Goal: Information Seeking & Learning: Learn about a topic

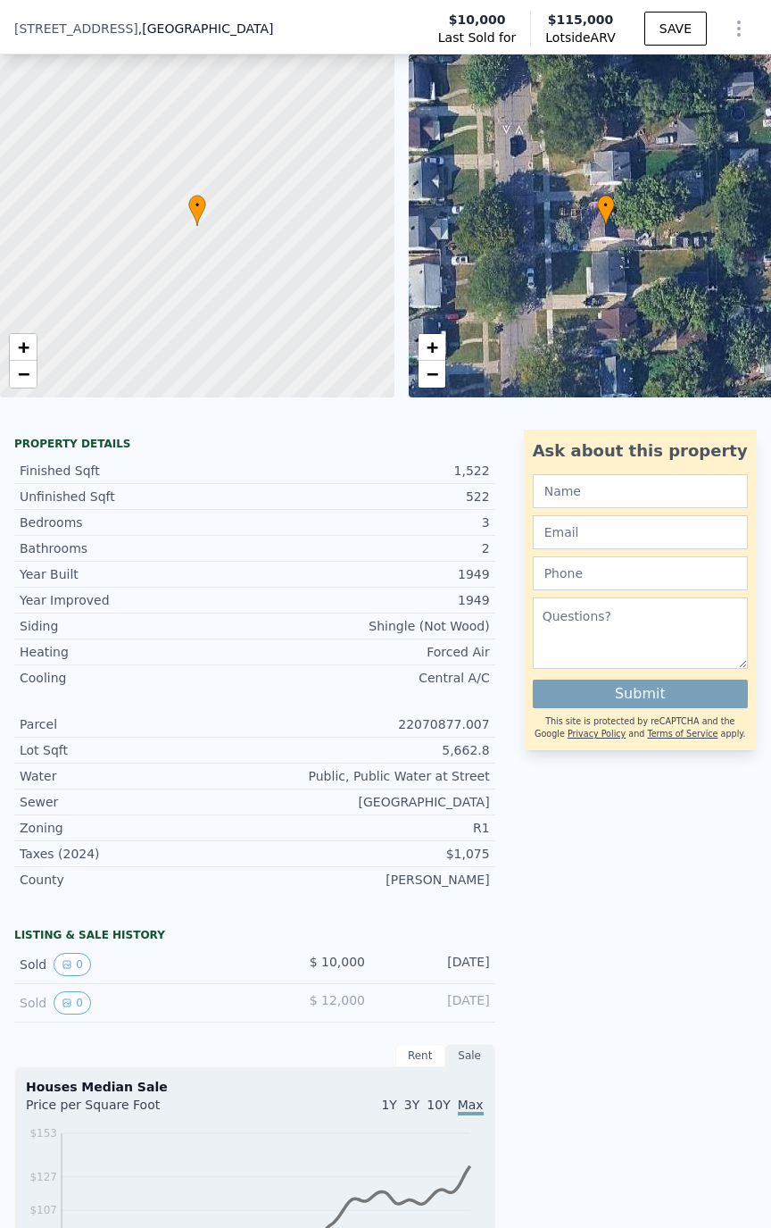
scroll to position [82, 0]
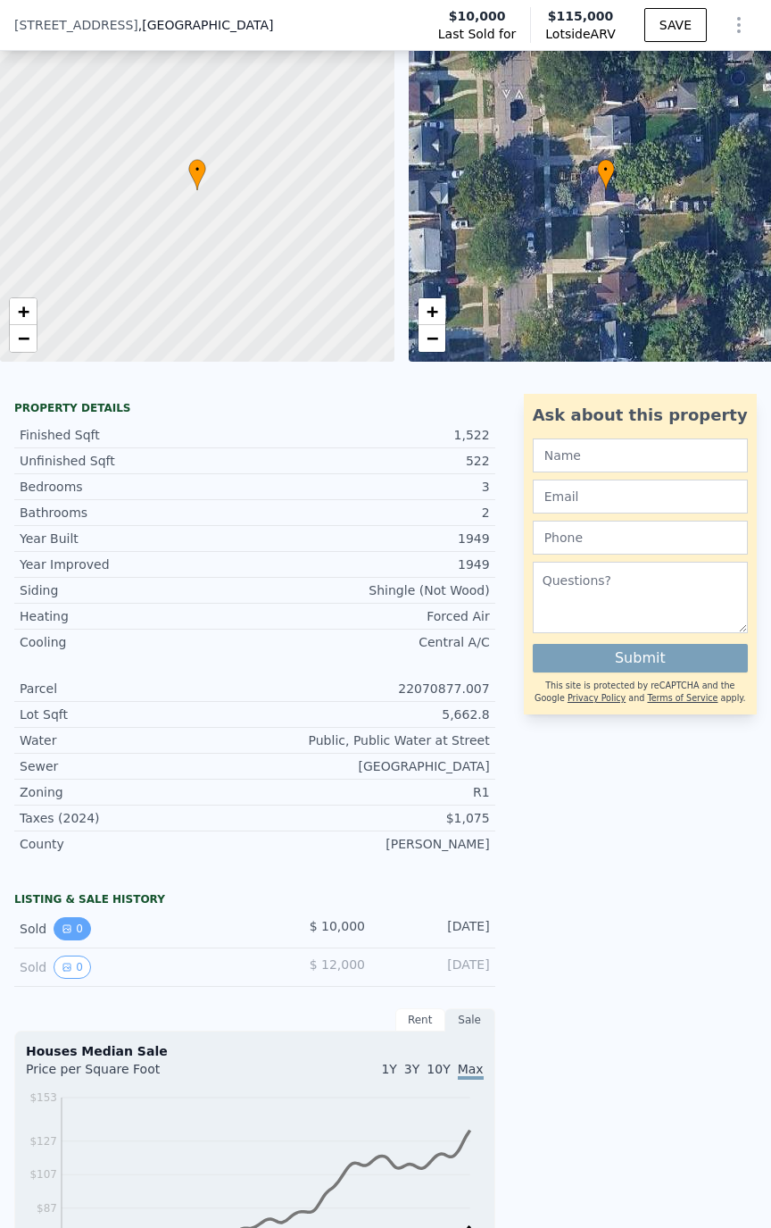
click at [72, 928] on button "0" at bounding box center [73, 928] width 38 height 23
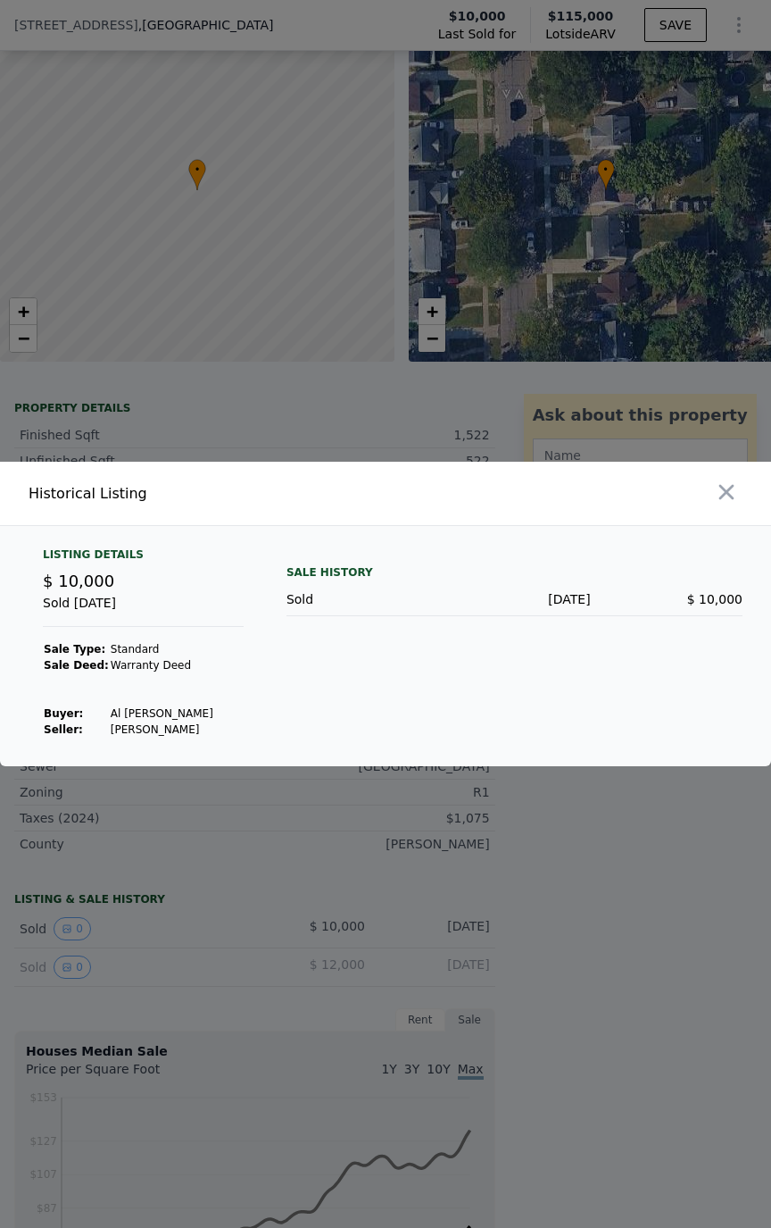
click at [125, 898] on div at bounding box center [385, 614] width 771 height 1228
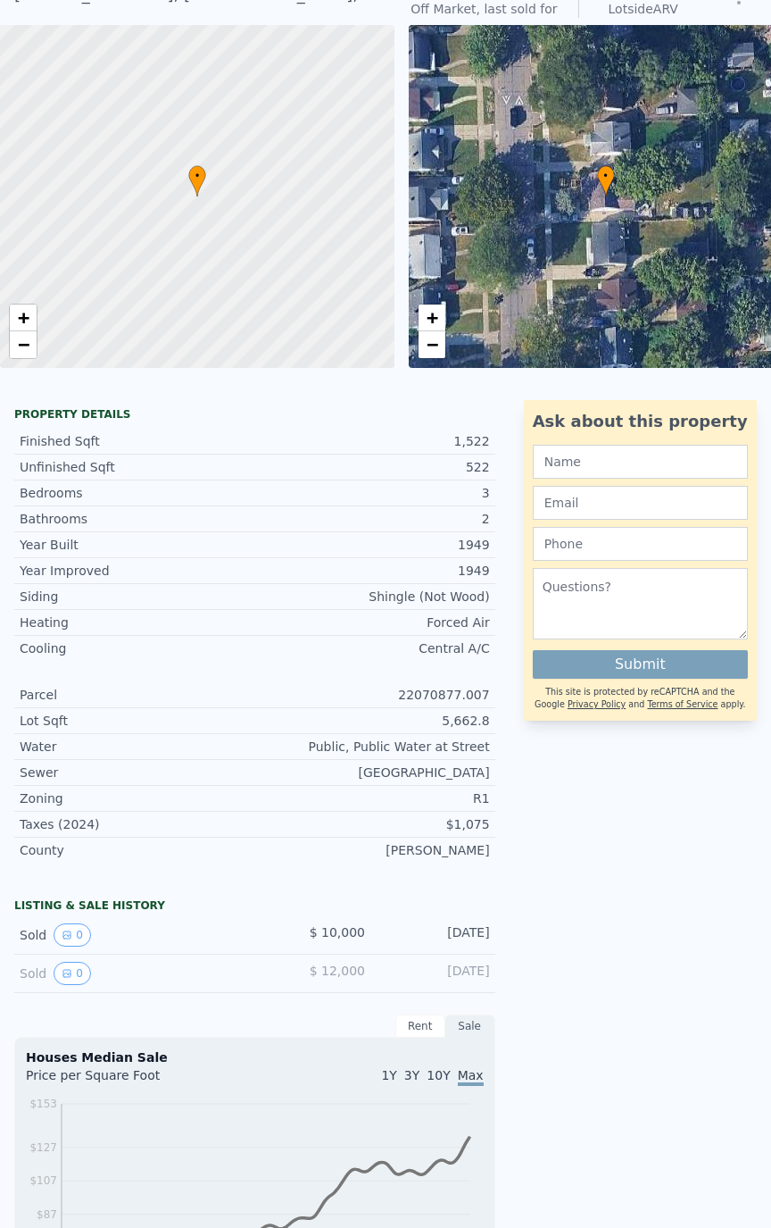
scroll to position [6, 0]
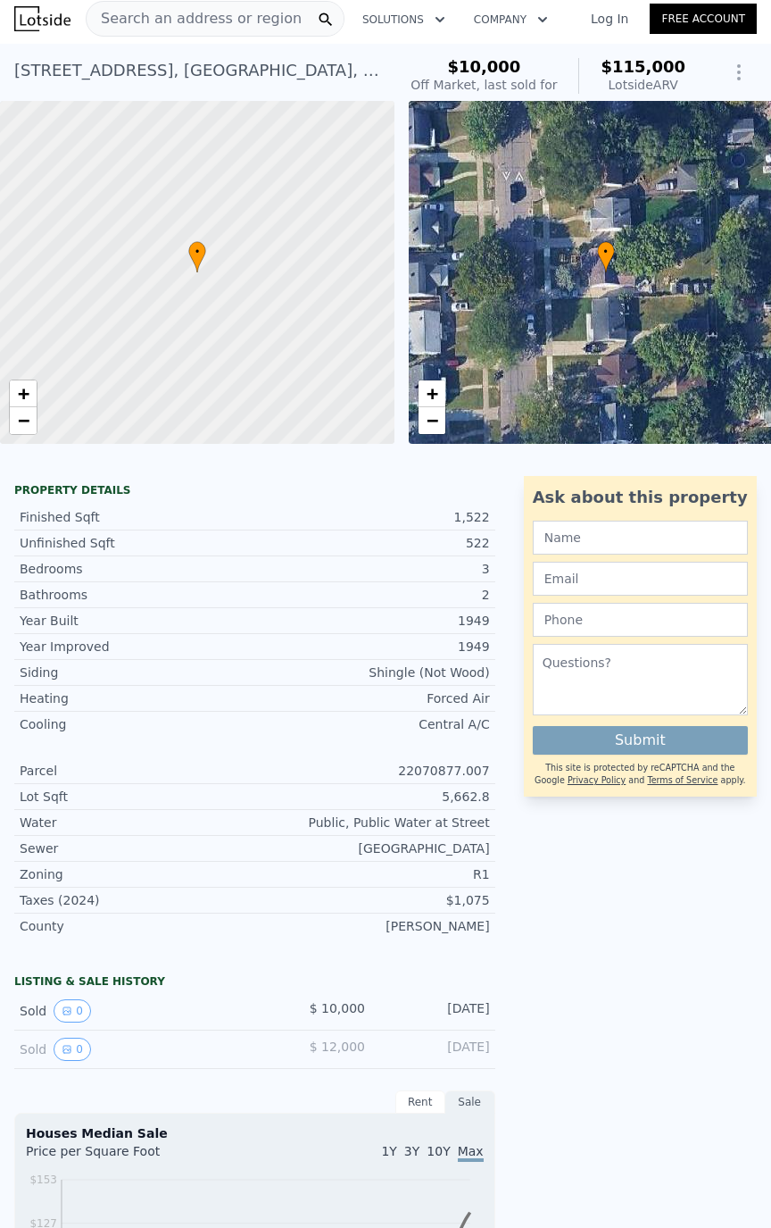
click at [206, 10] on span "Search an address or region" at bounding box center [194, 18] width 215 height 21
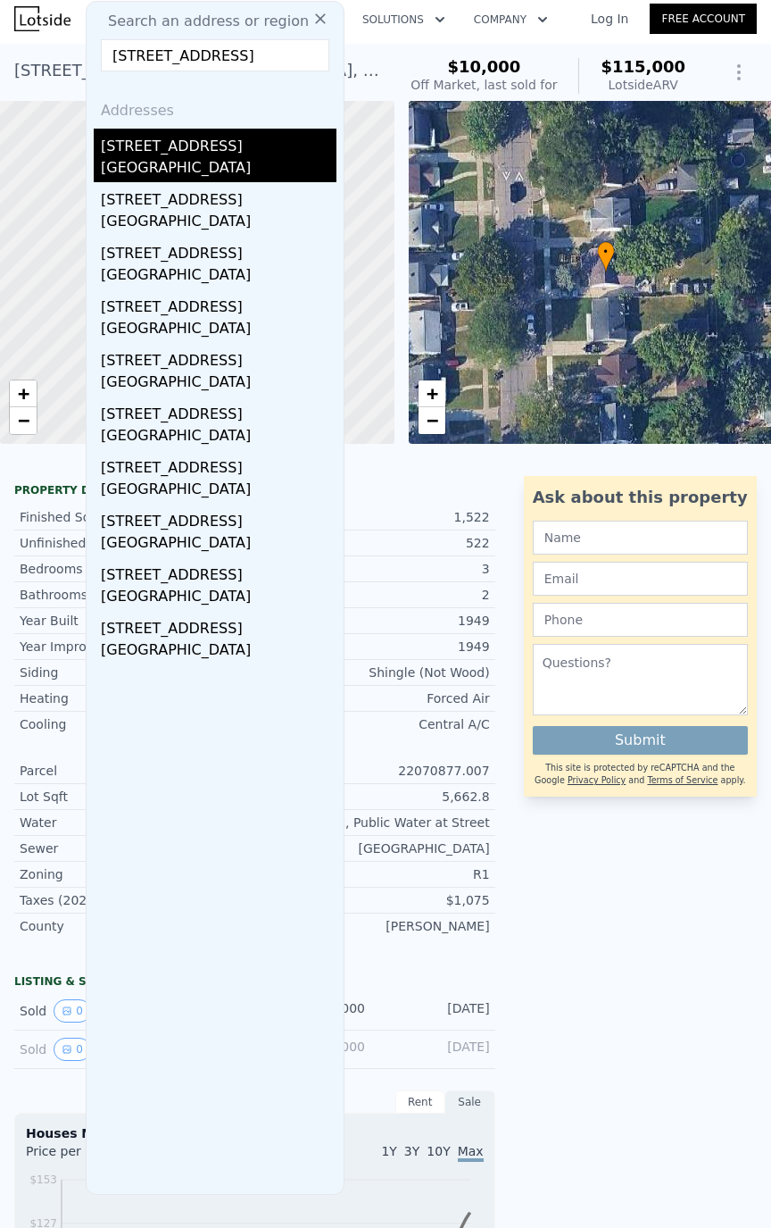
type input "[STREET_ADDRESS]"
click at [161, 157] on div "[GEOGRAPHIC_DATA]" at bounding box center [219, 169] width 236 height 25
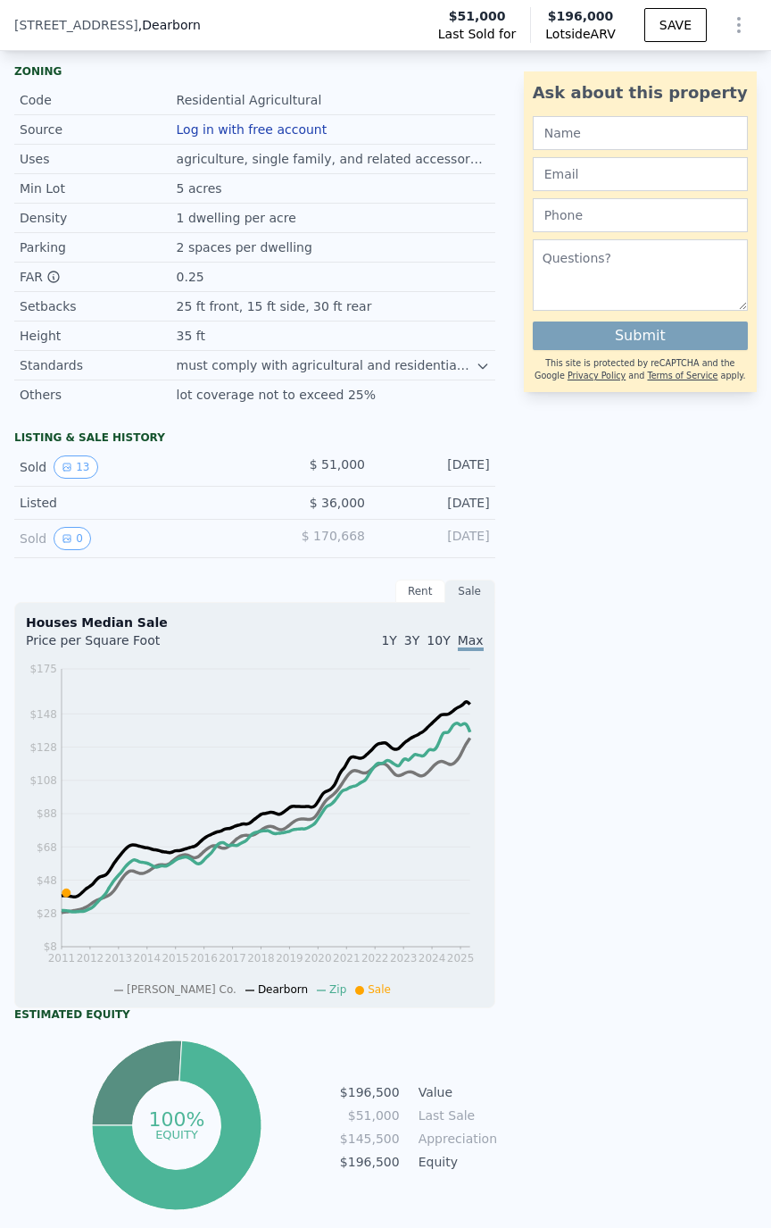
scroll to position [1071, 0]
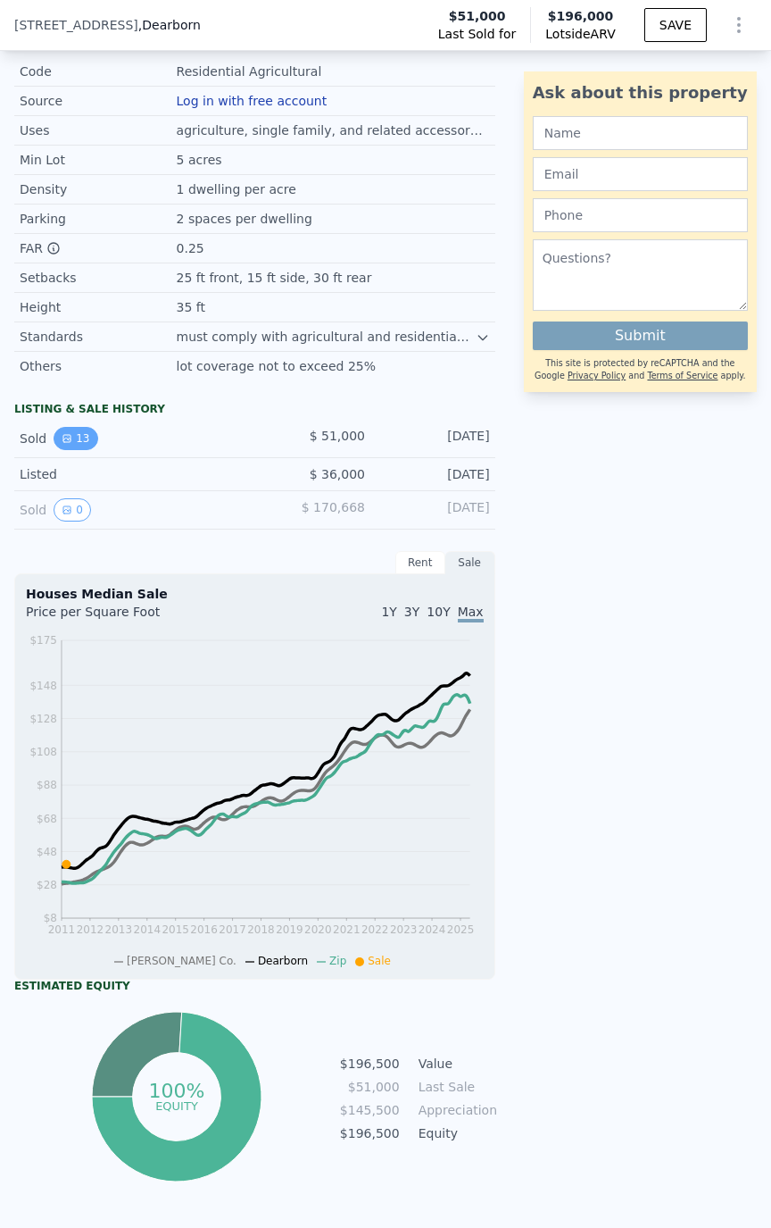
click at [80, 449] on button "13" at bounding box center [76, 438] width 44 height 23
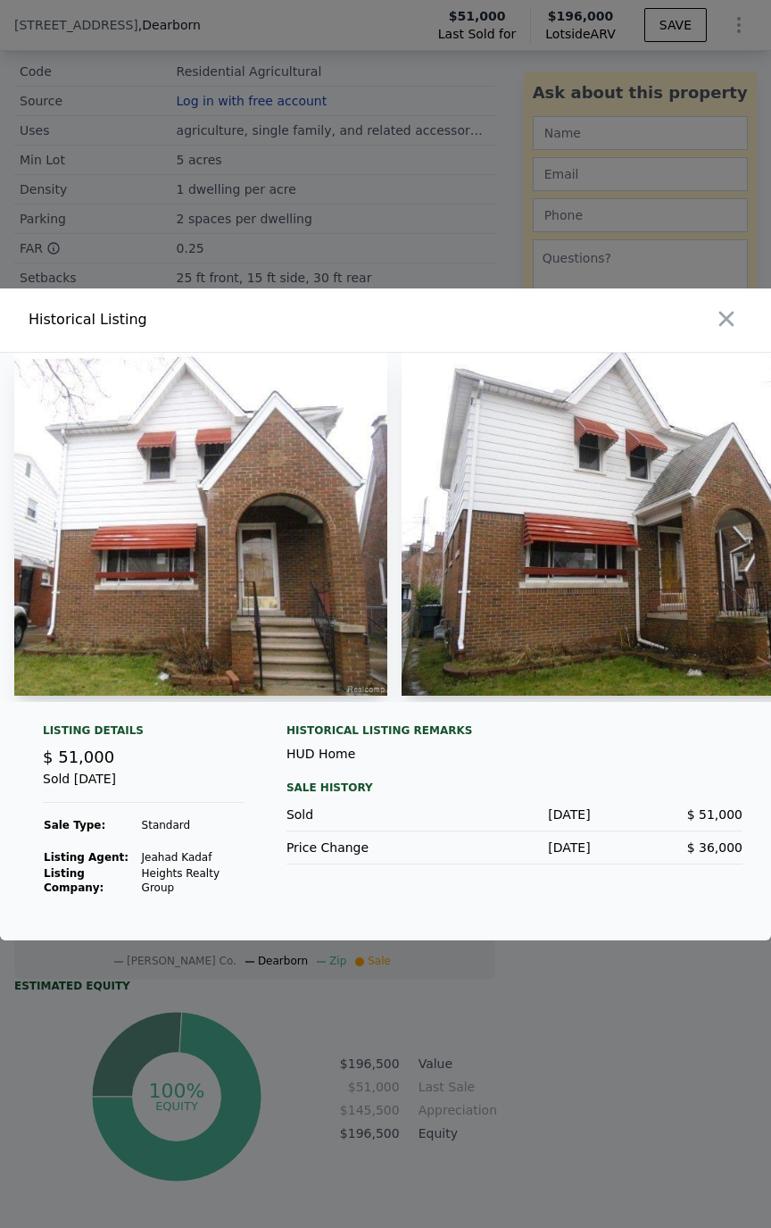
click at [153, 204] on div at bounding box center [385, 614] width 771 height 1228
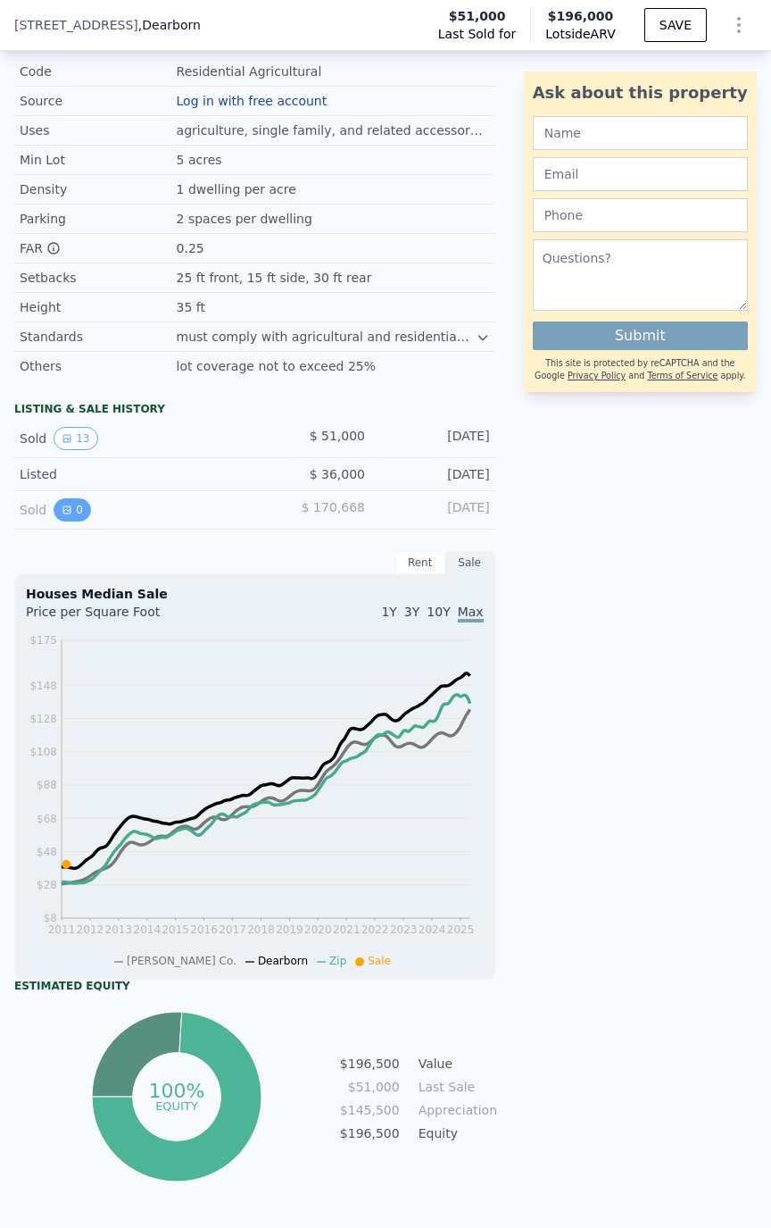
click at [54, 517] on button "0" at bounding box center [73, 509] width 38 height 23
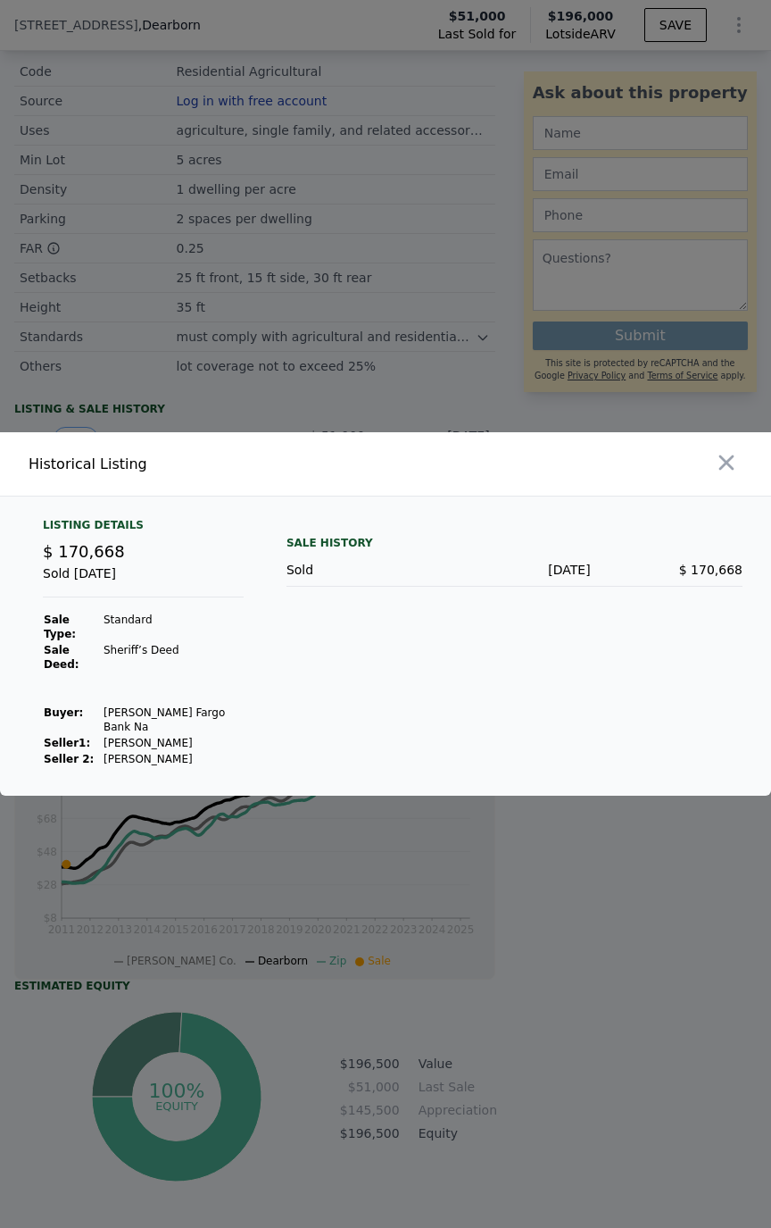
click at [190, 363] on div at bounding box center [385, 614] width 771 height 1228
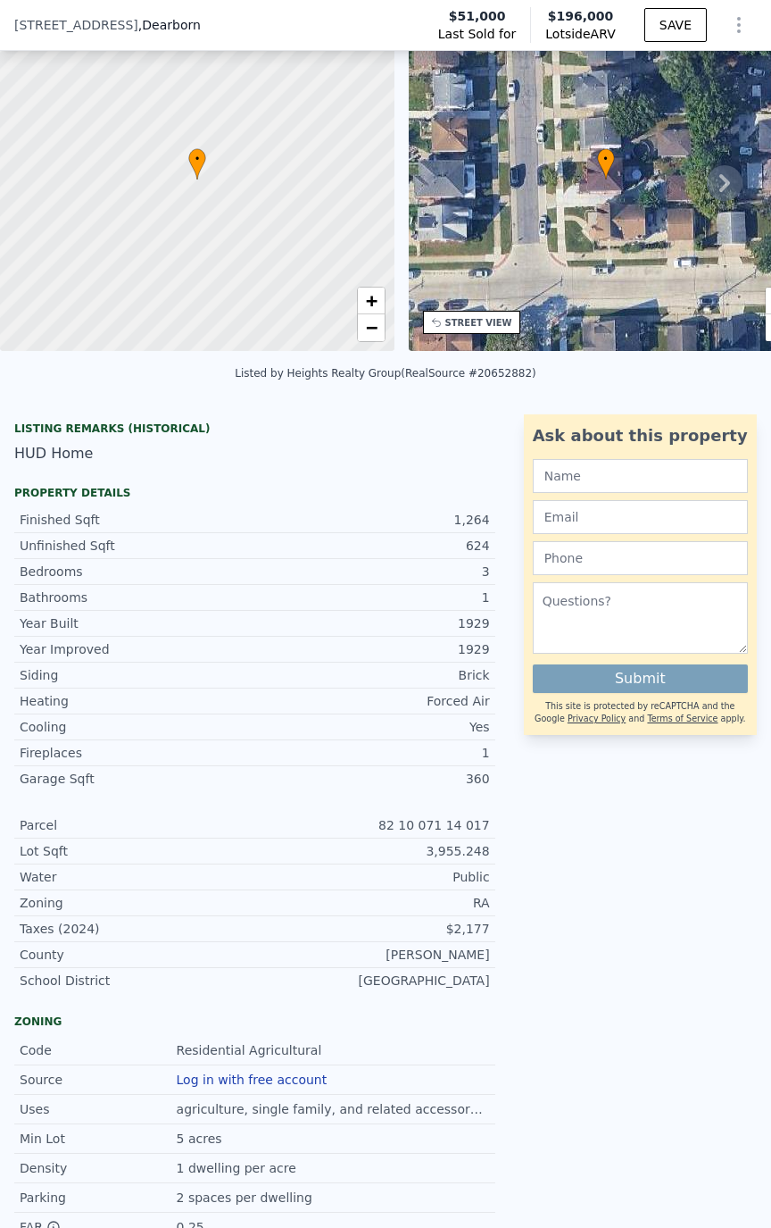
scroll to position [0, 0]
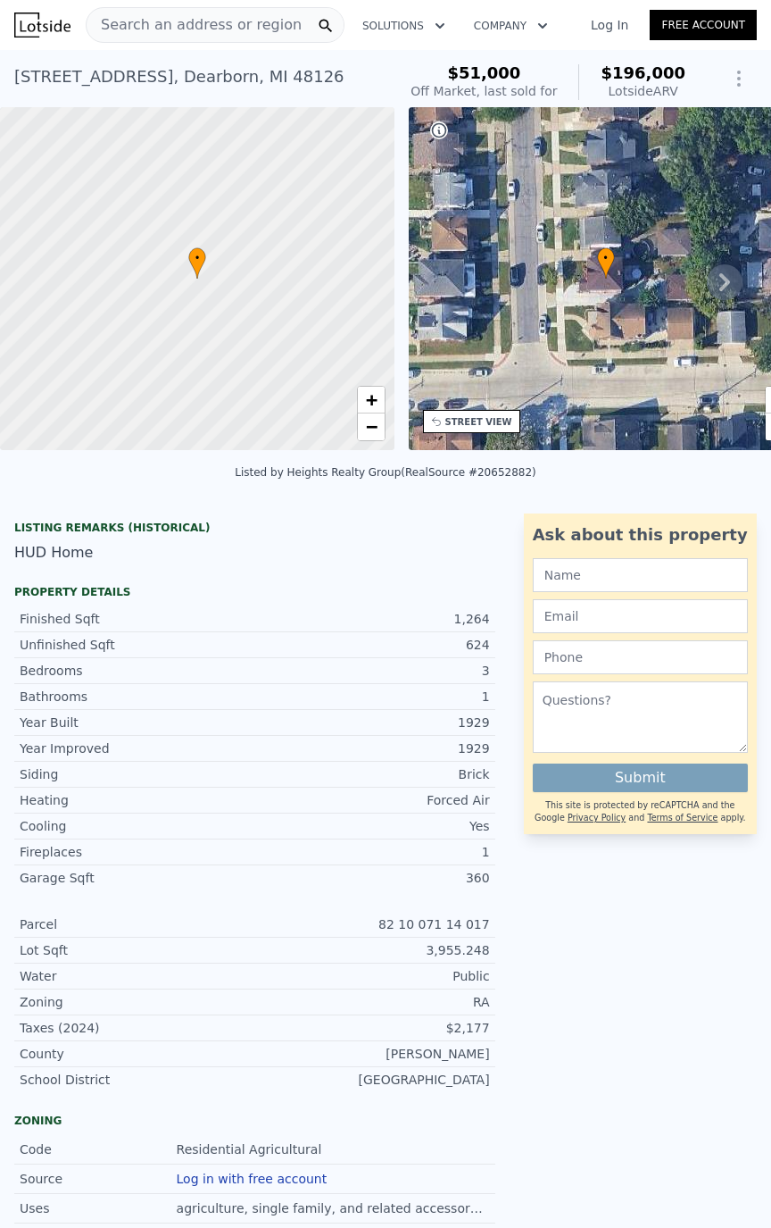
click at [461, 347] on div "• + −" at bounding box center [606, 278] width 395 height 343
click at [482, 419] on div "STREET VIEW" at bounding box center [479, 421] width 67 height 13
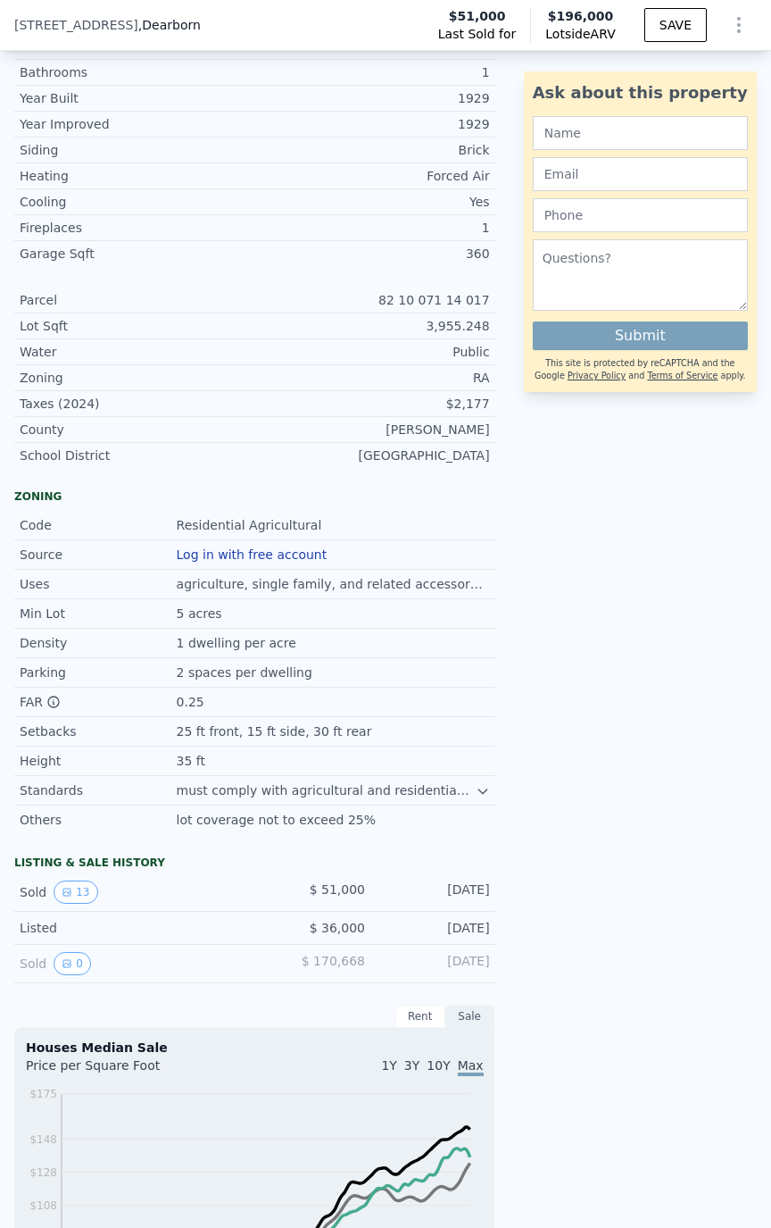
scroll to position [618, 0]
click at [64, 897] on icon "View historical data" at bounding box center [67, 892] width 11 height 11
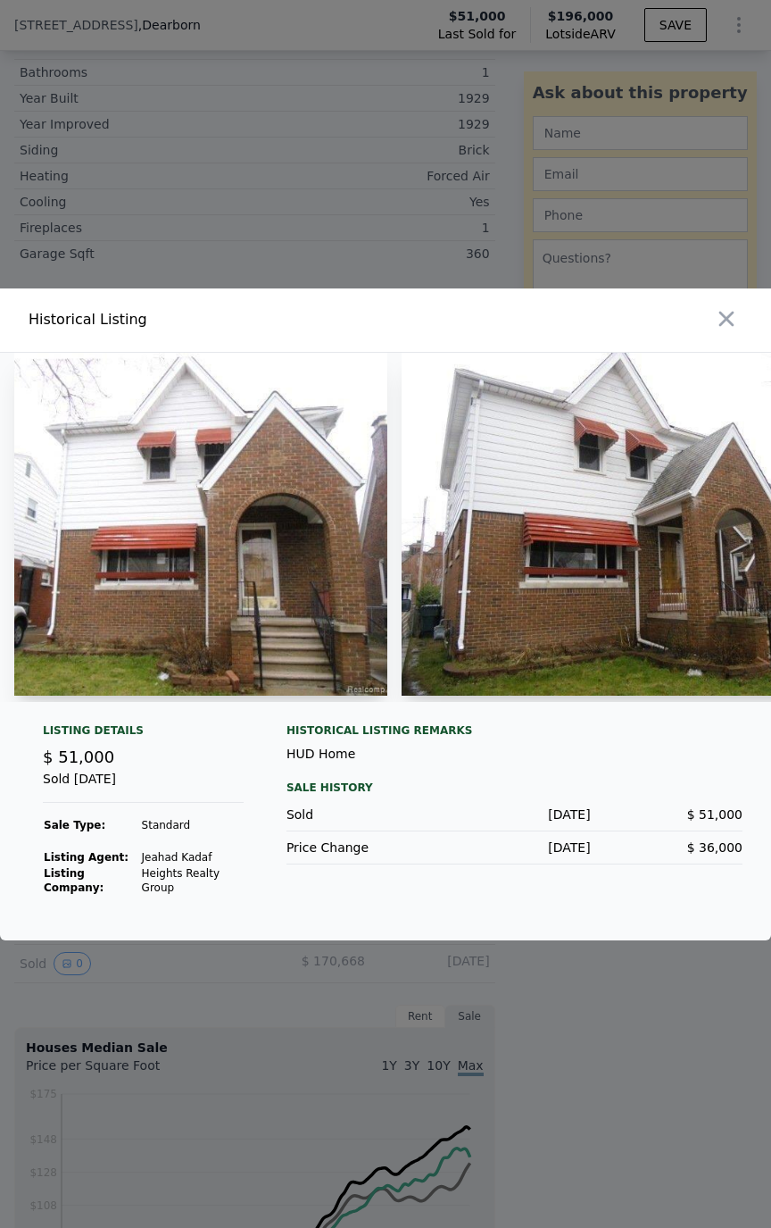
click at [179, 598] on img at bounding box center [200, 524] width 373 height 343
drag, startPoint x: 101, startPoint y: 698, endPoint x: 189, endPoint y: 700, distance: 88.4
click at [189, 700] on div at bounding box center [385, 527] width 771 height 349
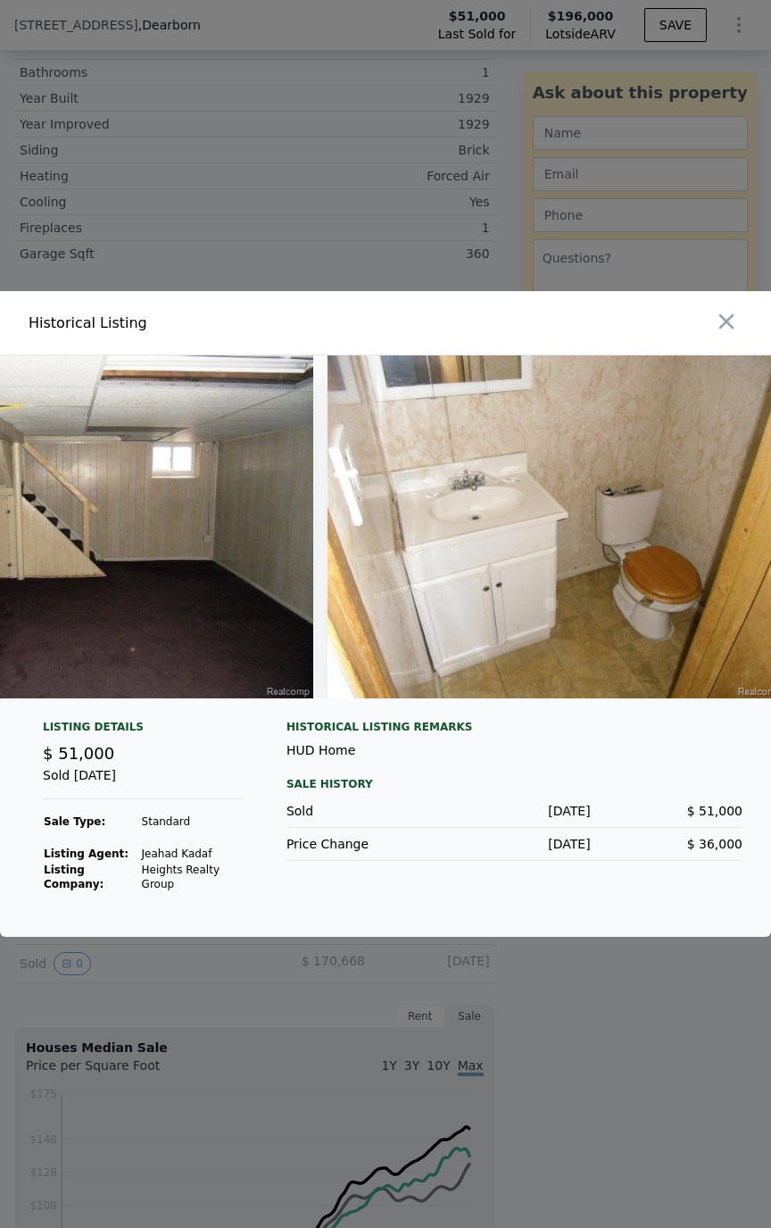
scroll to position [0, 3945]
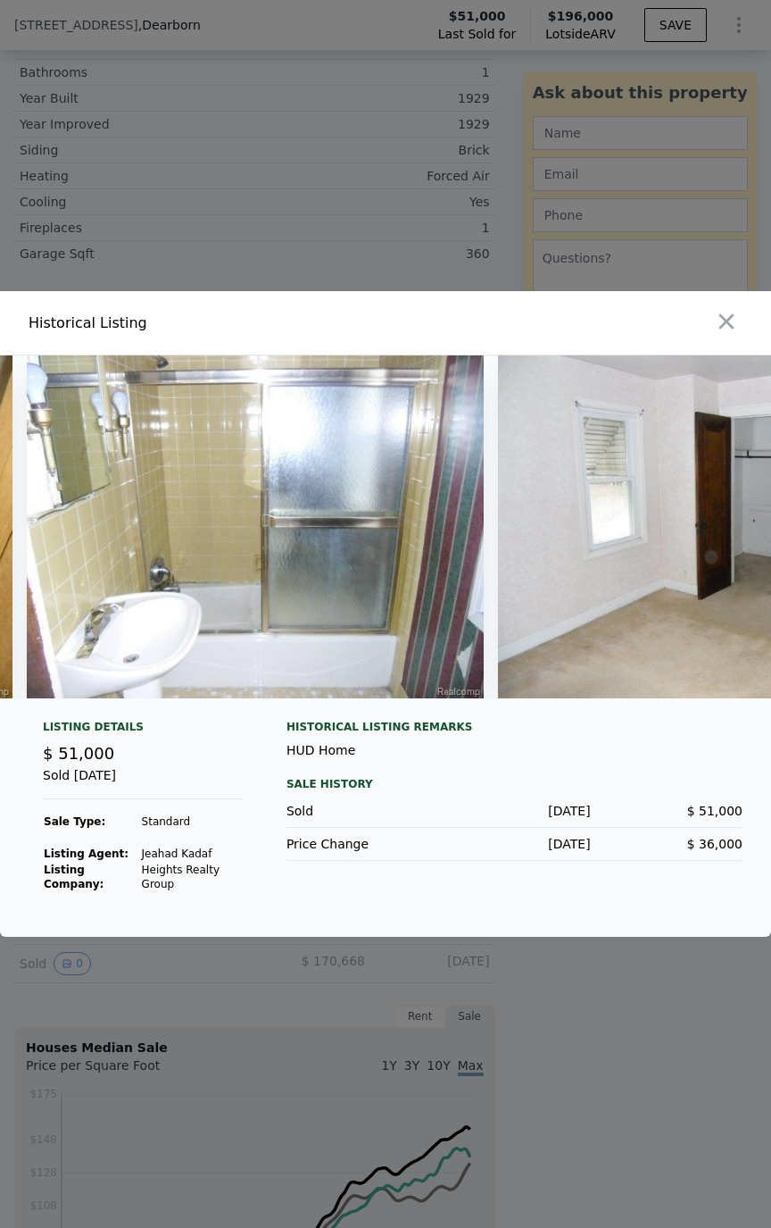
click at [601, 708] on div at bounding box center [385, 533] width 771 height 357
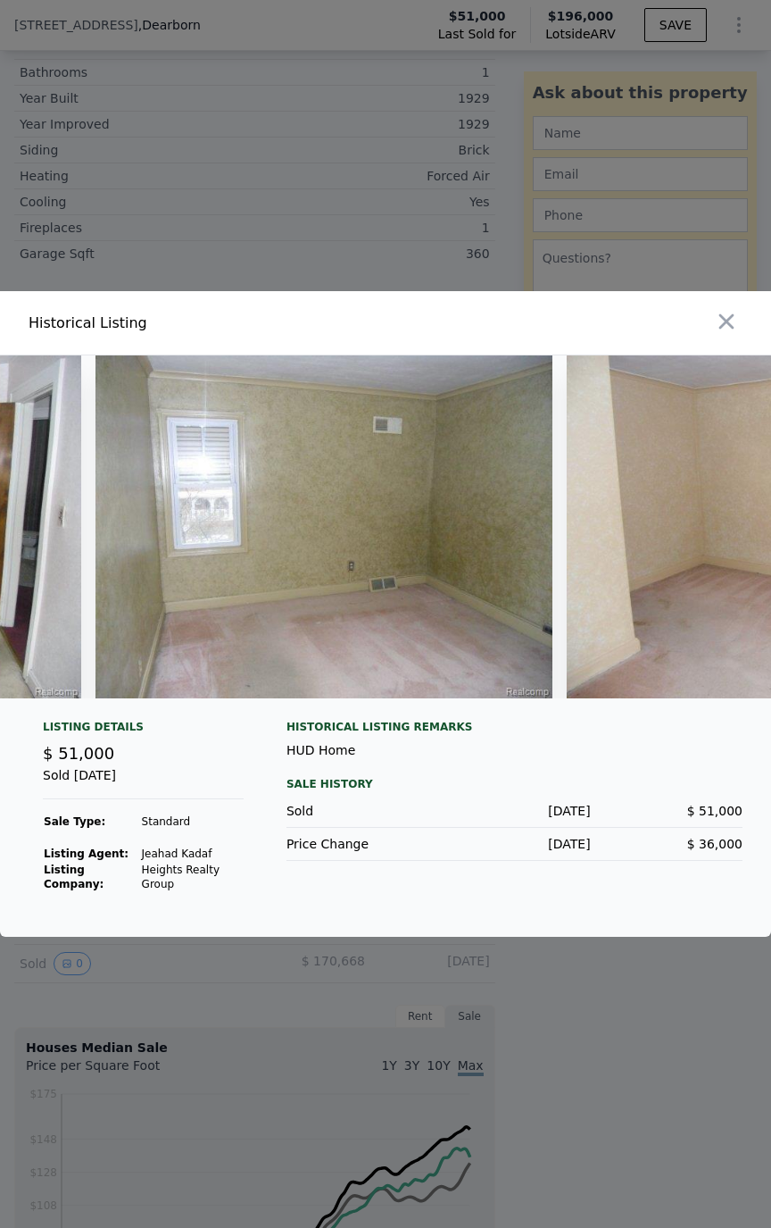
scroll to position [0, 4558]
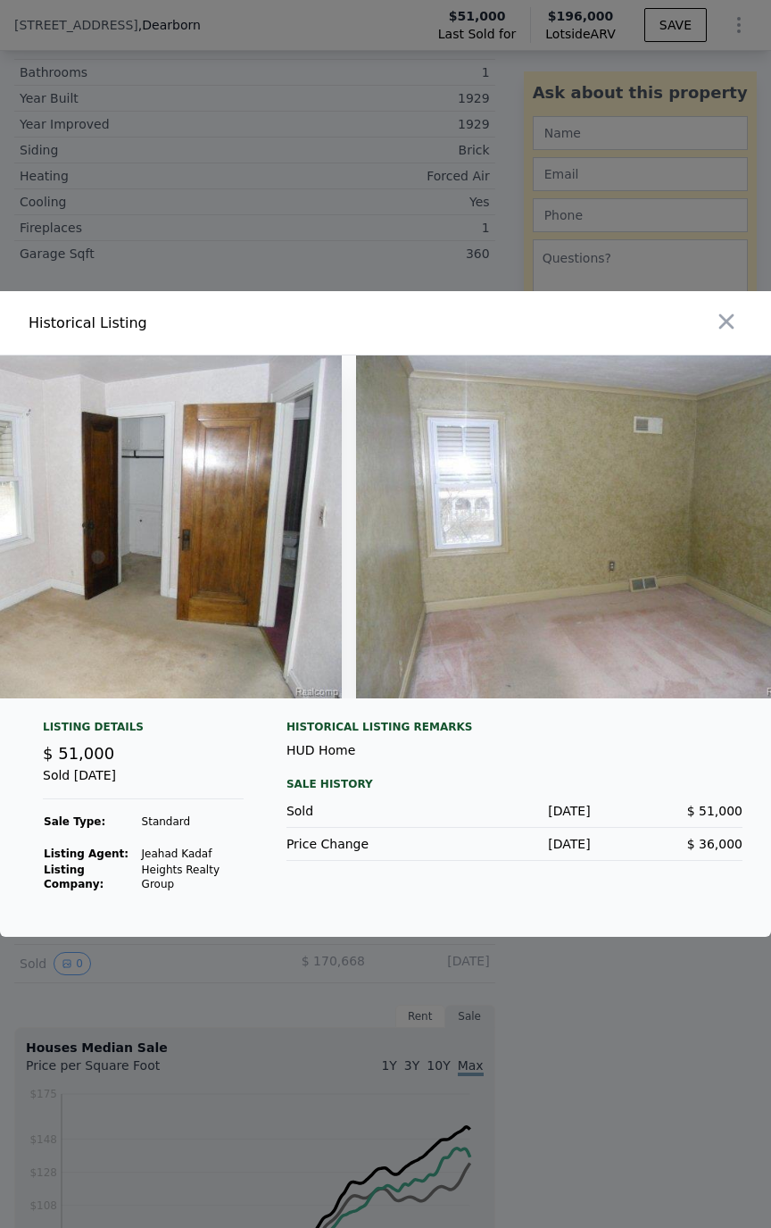
click at [421, 211] on div at bounding box center [385, 614] width 771 height 1228
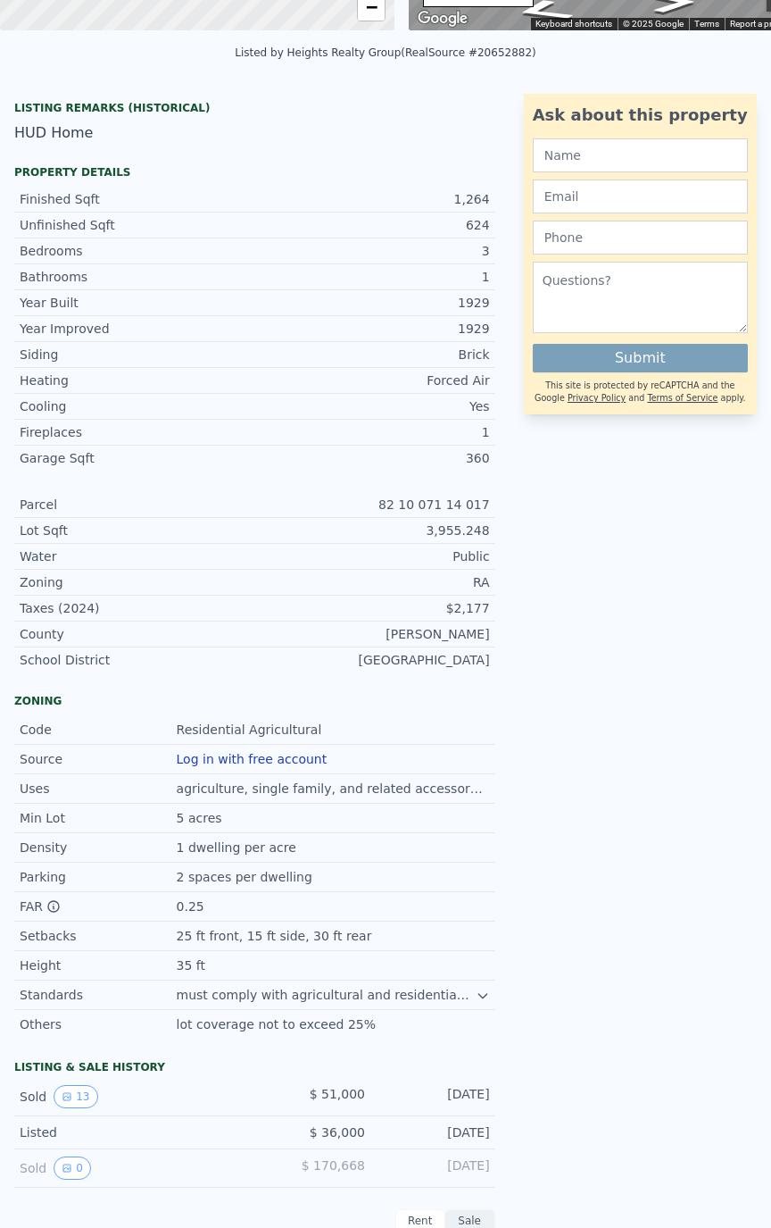
scroll to position [6, 0]
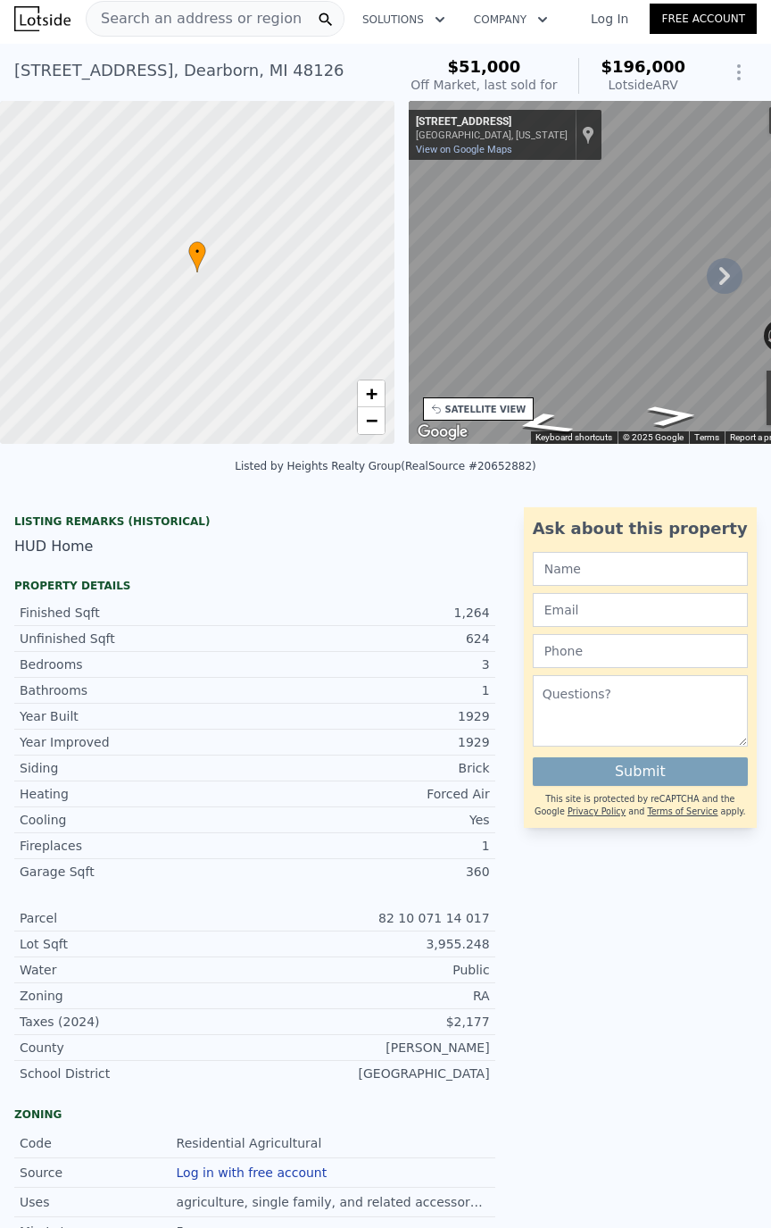
click at [286, 14] on div "Search an address or region" at bounding box center [215, 19] width 259 height 36
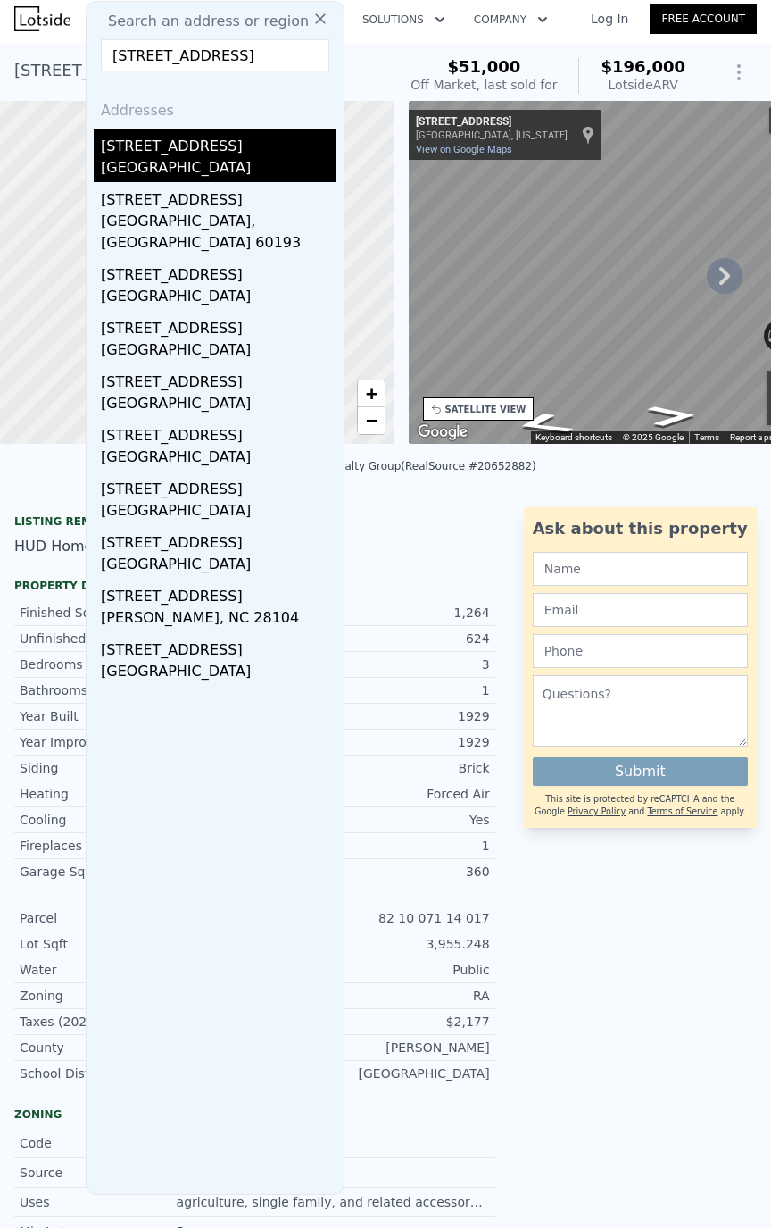
type input "[STREET_ADDRESS]"
click at [232, 146] on div "[STREET_ADDRESS]" at bounding box center [219, 143] width 236 height 29
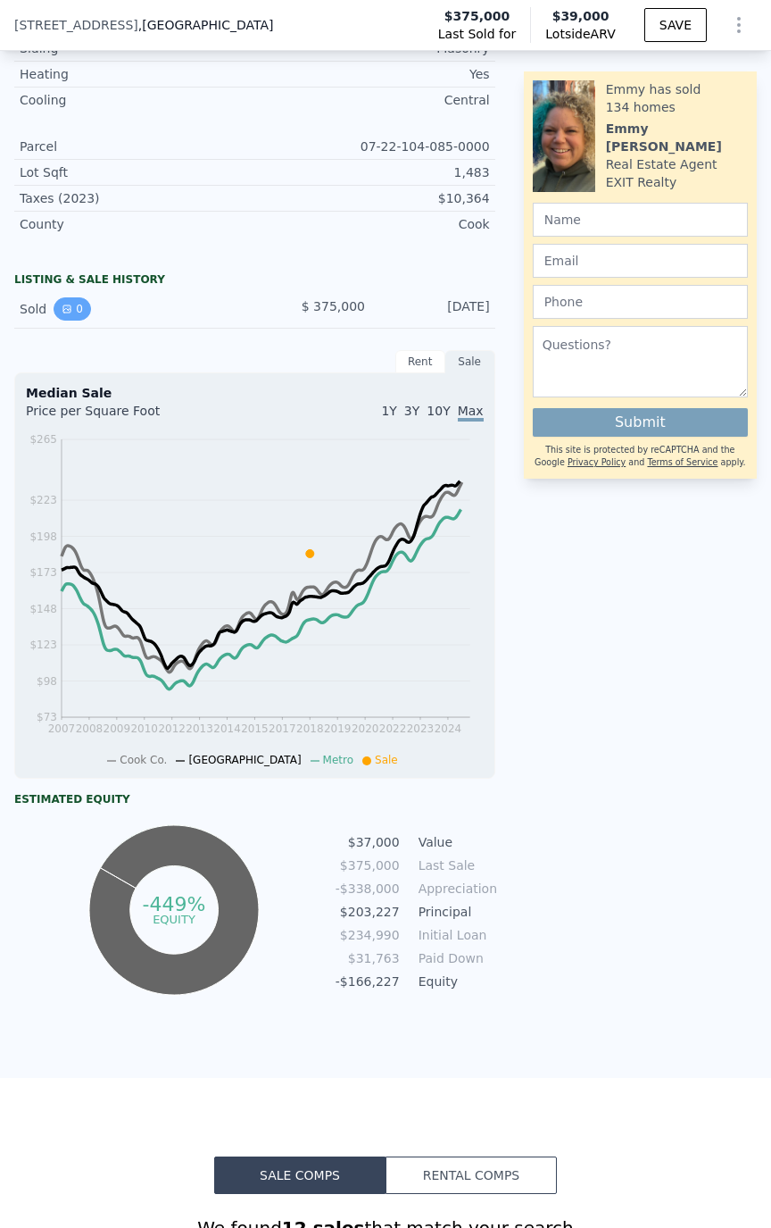
scroll to position [625, 0]
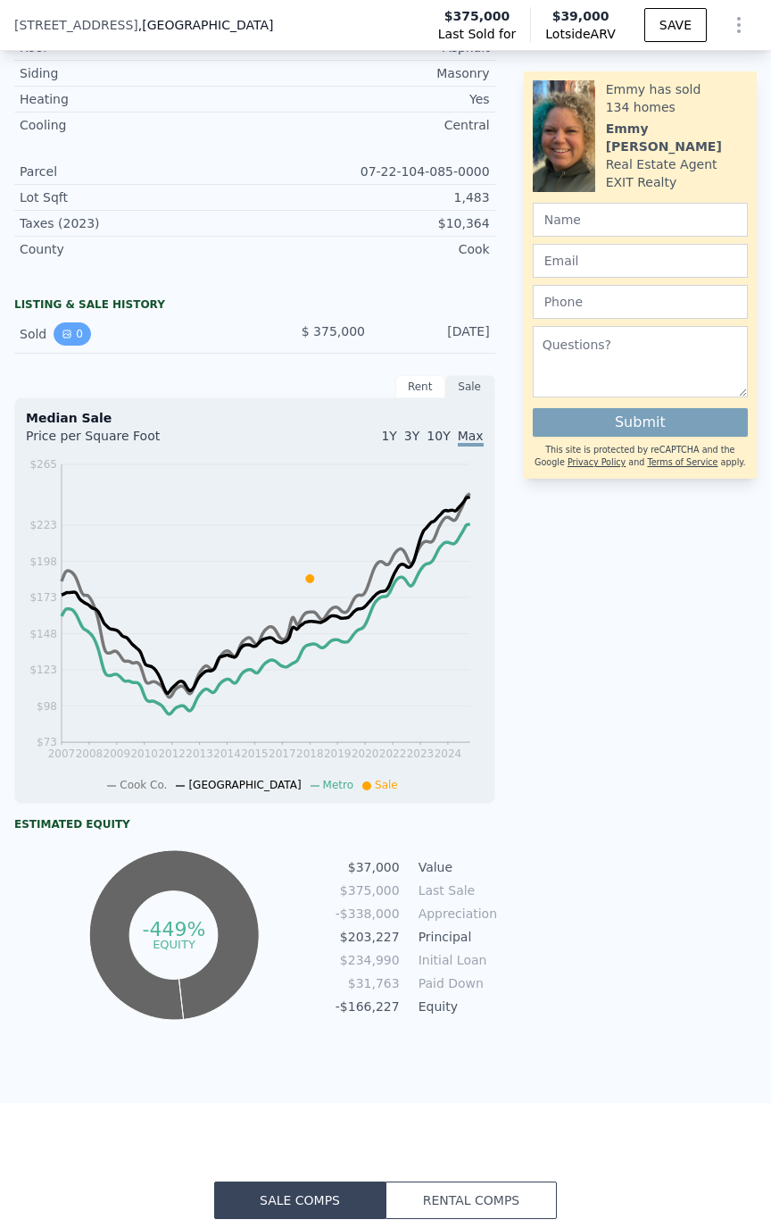
click at [76, 346] on button "0" at bounding box center [73, 333] width 38 height 23
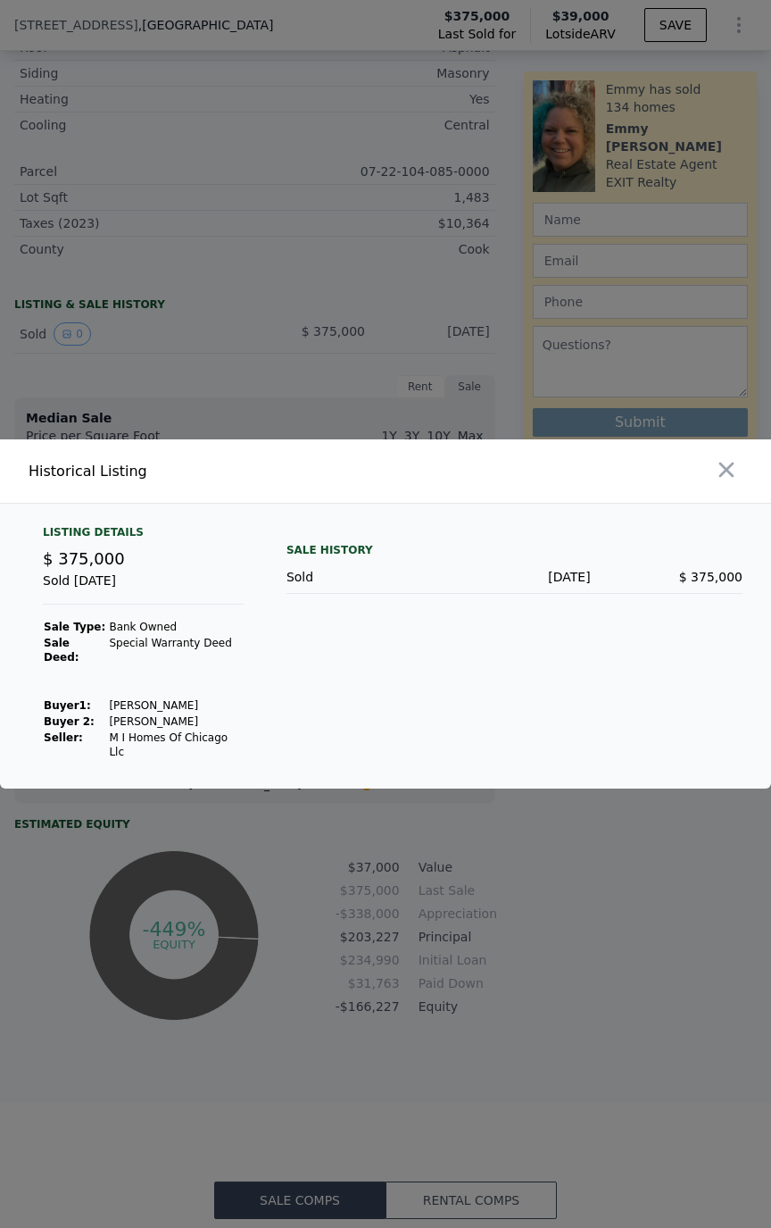
drag, startPoint x: 200, startPoint y: 706, endPoint x: 139, endPoint y: 713, distance: 61.1
click at [139, 713] on tbody "Sale Type: Bank Owned Sale Deed: Special Warranty Deed Buyer 1 : [PERSON_NAME] …" at bounding box center [143, 689] width 201 height 141
click at [140, 713] on td "[PERSON_NAME]" at bounding box center [175, 721] width 135 height 16
drag, startPoint x: 161, startPoint y: 720, endPoint x: 96, endPoint y: 723, distance: 64.4
click at [108, 723] on td "[PERSON_NAME]" at bounding box center [175, 721] width 135 height 16
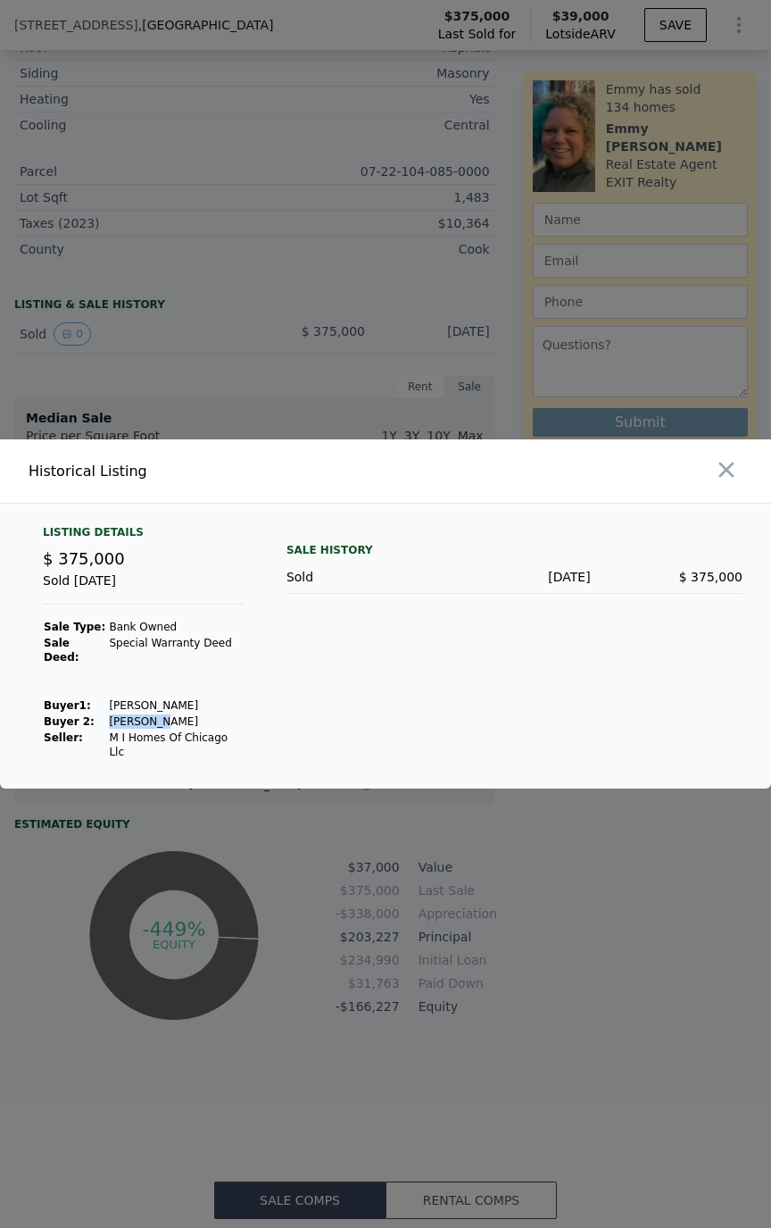
copy td "[PERSON_NAME]"
drag, startPoint x: 148, startPoint y: 704, endPoint x: 192, endPoint y: 701, distance: 43.8
click at [193, 700] on td "[PERSON_NAME]" at bounding box center [175, 705] width 135 height 16
drag, startPoint x: 185, startPoint y: 640, endPoint x: 43, endPoint y: 646, distance: 142.1
click at [43, 635] on tr "Sale Type: Bank Owned" at bounding box center [143, 627] width 201 height 16
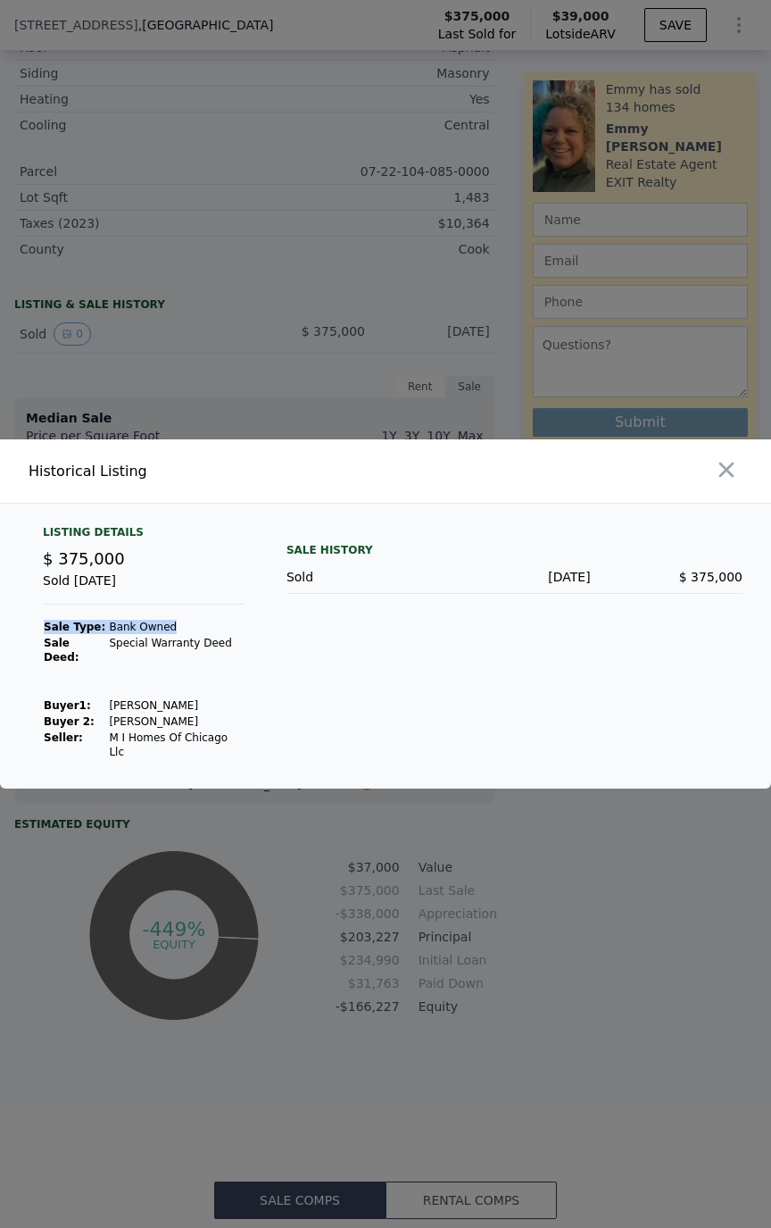
copy tr "Sale Type: Bank Owned"
drag, startPoint x: 729, startPoint y: 492, endPoint x: 665, endPoint y: 460, distance: 71.1
click at [724, 482] on icon "button" at bounding box center [726, 469] width 25 height 25
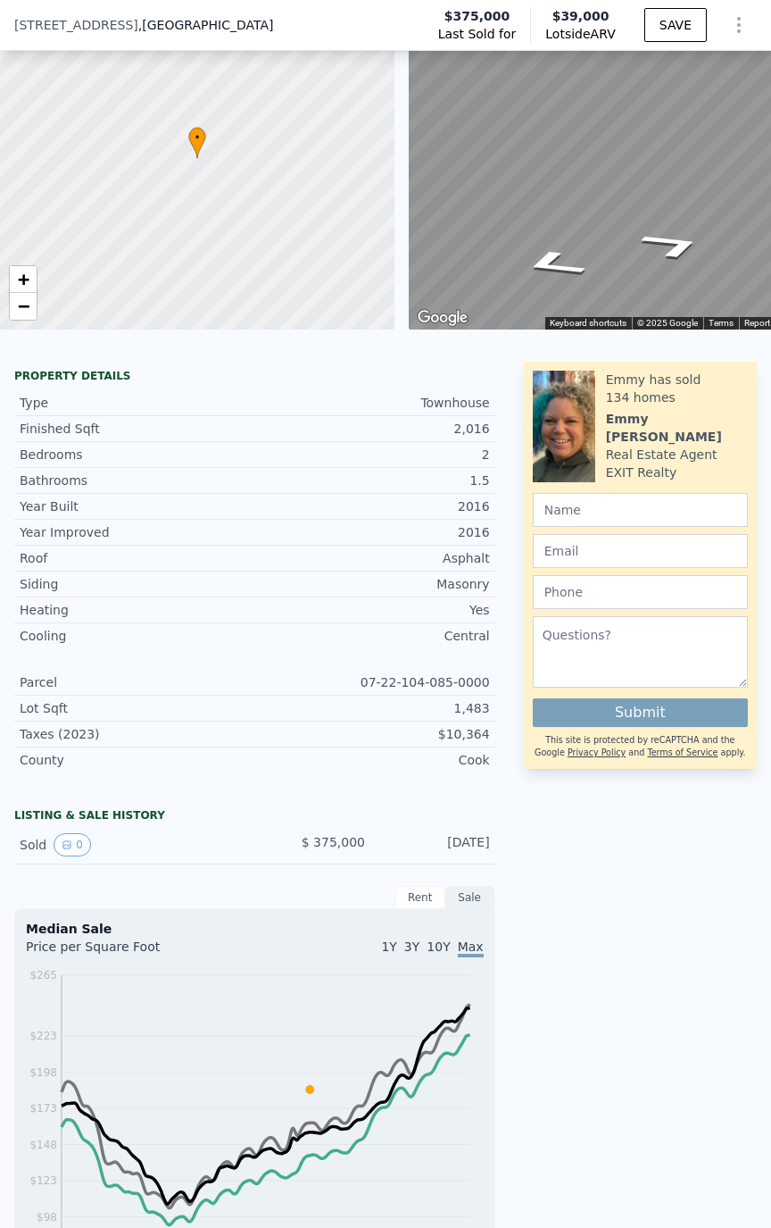
scroll to position [0, 0]
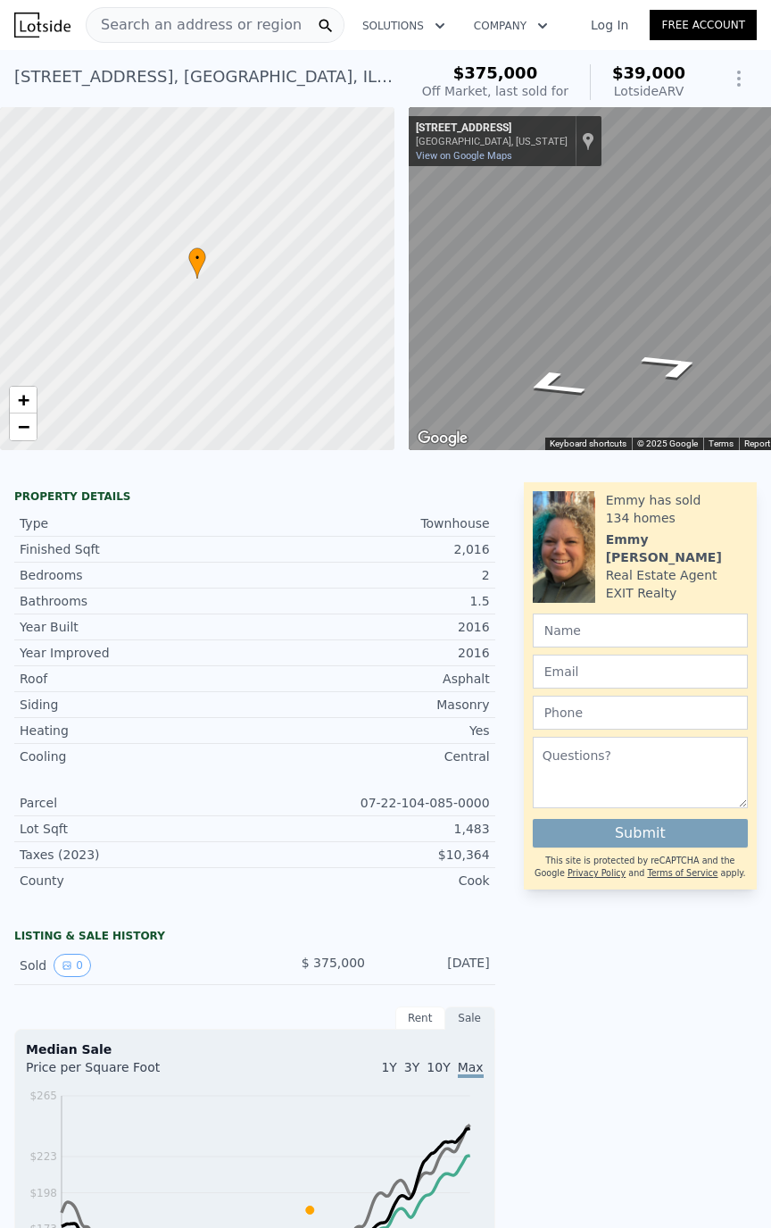
click at [268, 17] on span "Search an address or region" at bounding box center [194, 24] width 215 height 21
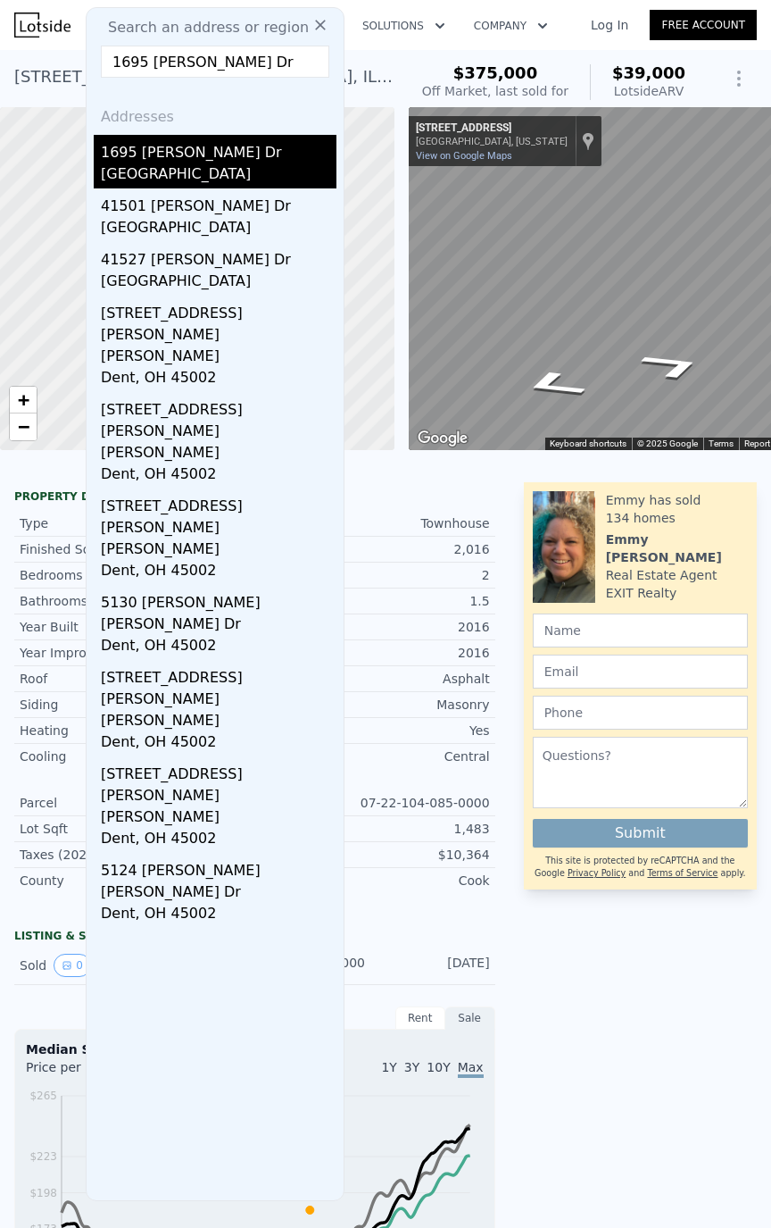
type input "1695 [PERSON_NAME] Dr"
click at [186, 170] on div "[GEOGRAPHIC_DATA]" at bounding box center [219, 175] width 236 height 25
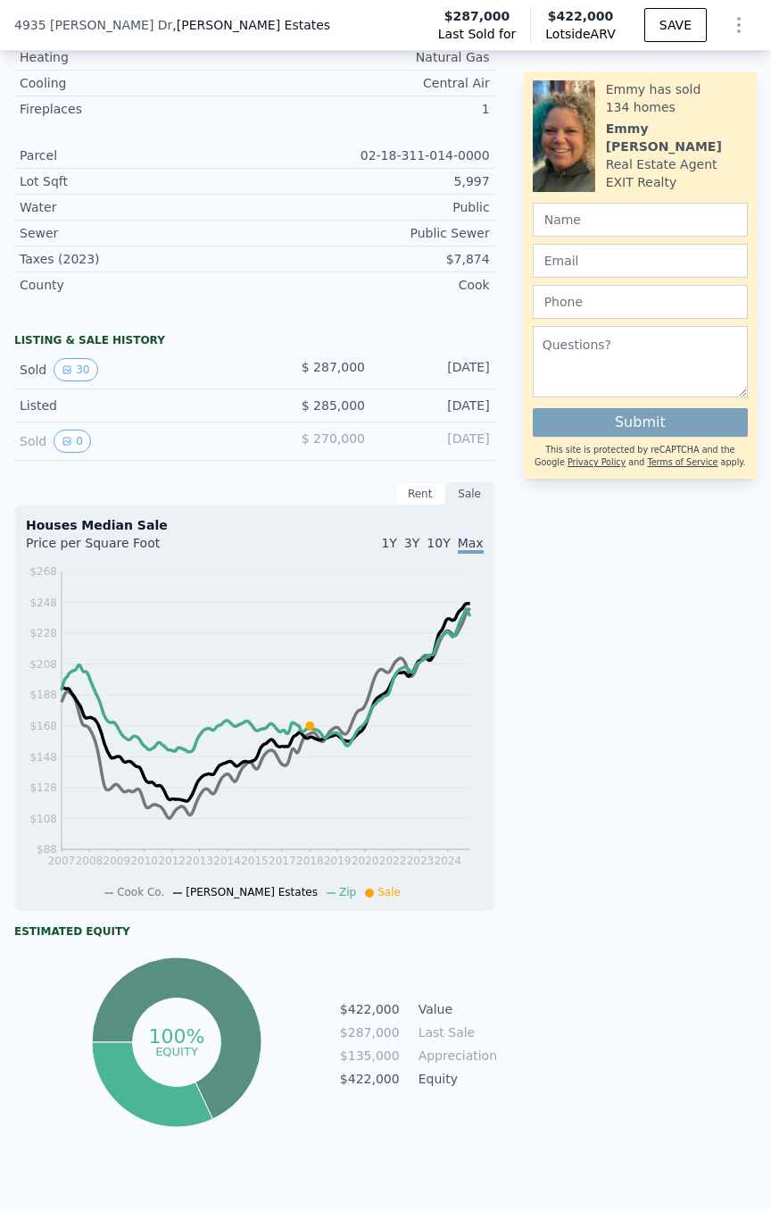
scroll to position [707, 0]
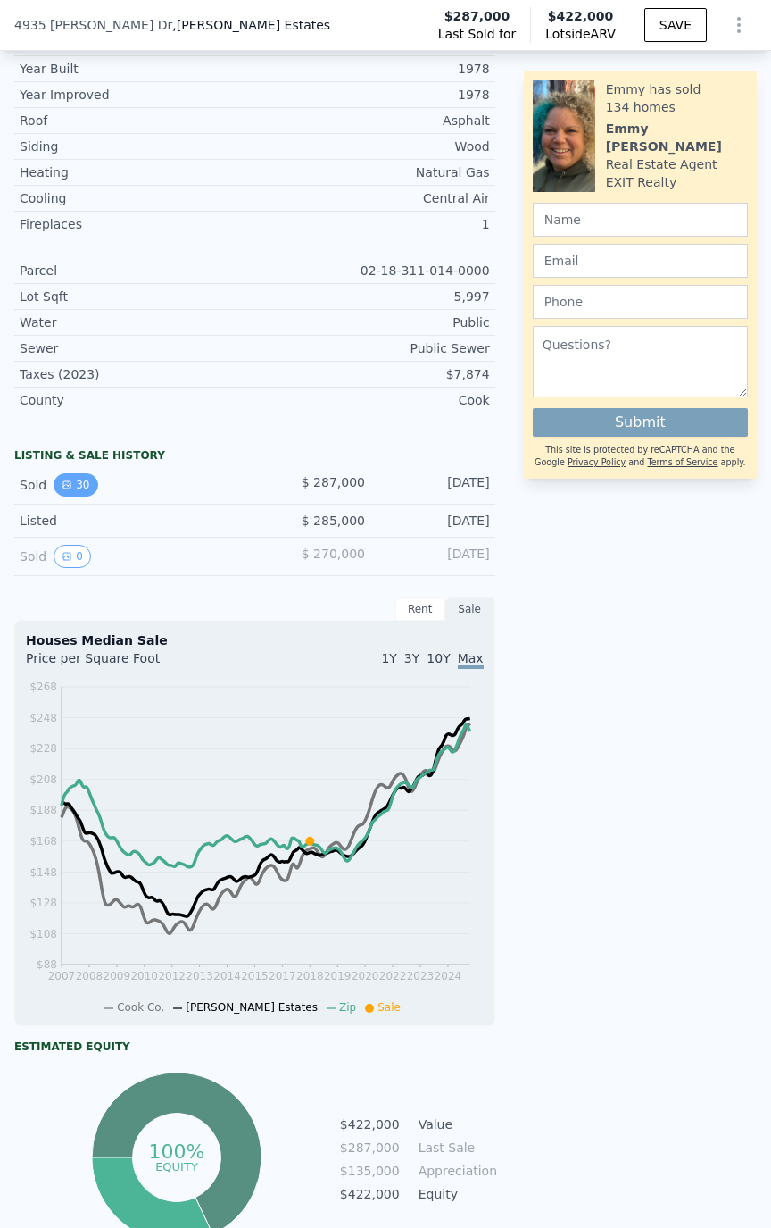
click at [79, 485] on button "30" at bounding box center [76, 484] width 44 height 23
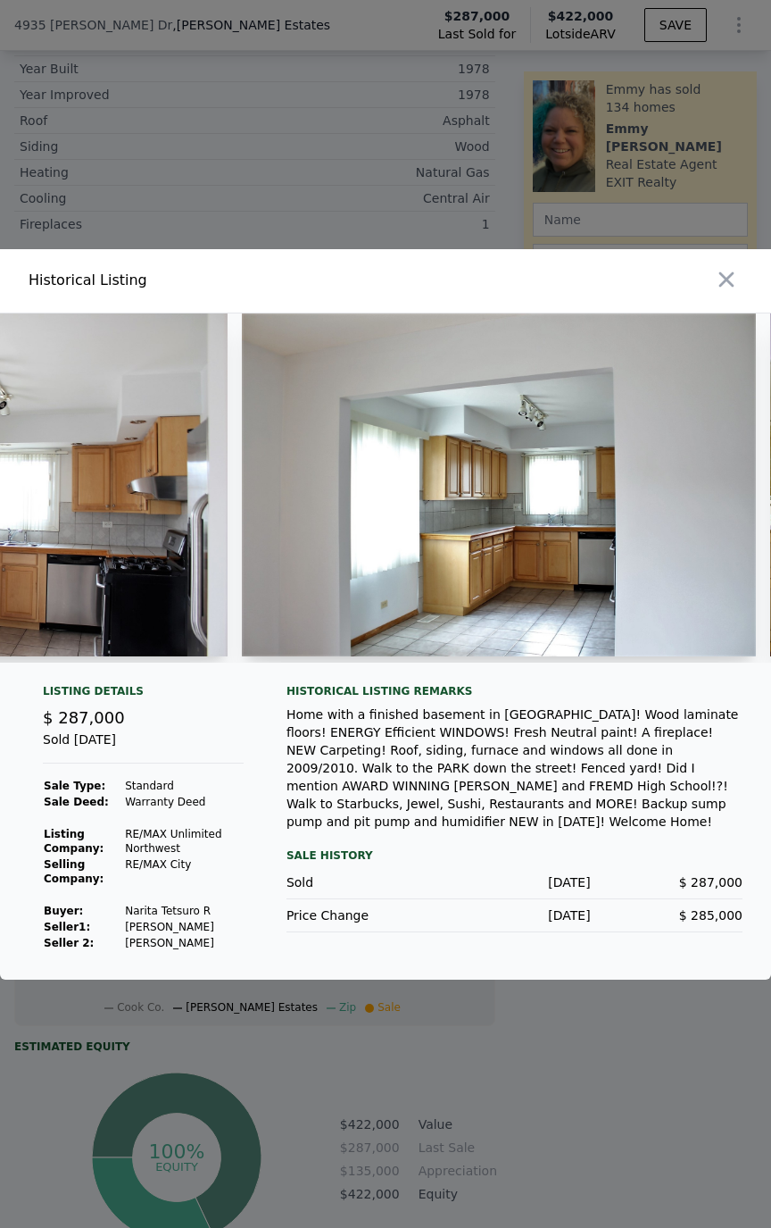
scroll to position [0, 0]
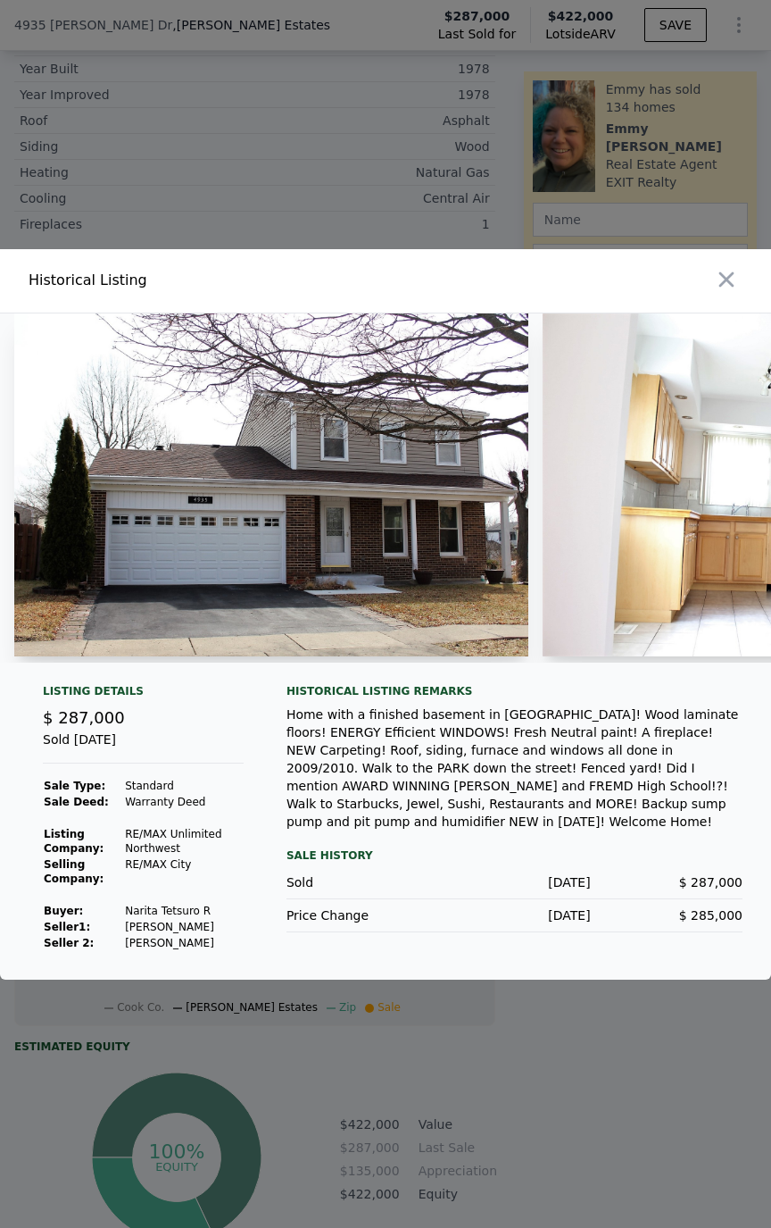
click at [741, 286] on button "button" at bounding box center [727, 279] width 32 height 32
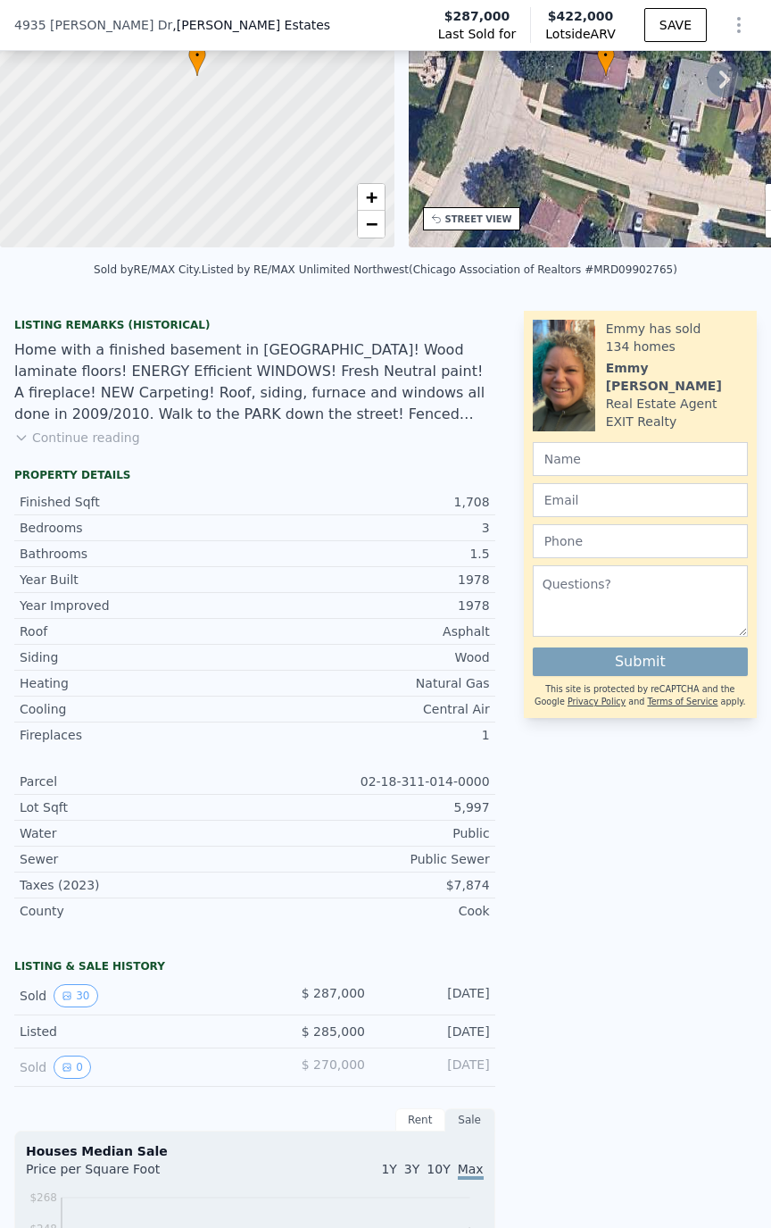
scroll to position [618, 0]
